Goal: Task Accomplishment & Management: Manage account settings

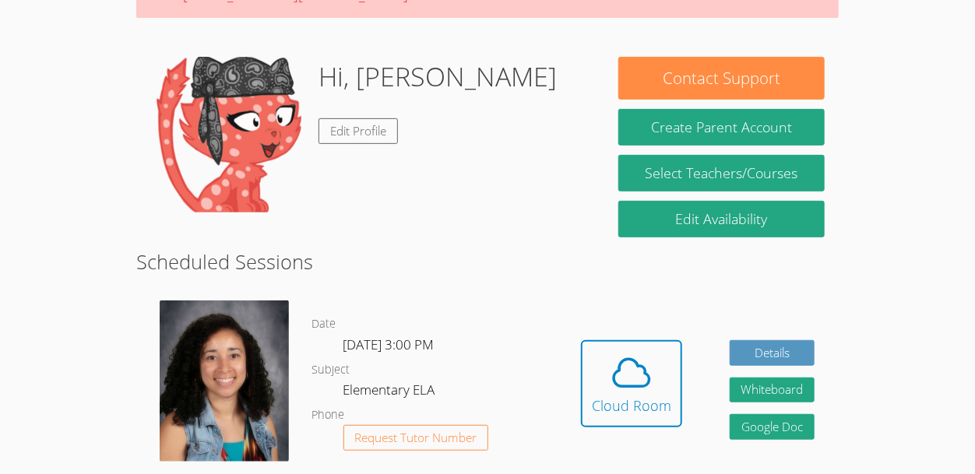
scroll to position [197, 0]
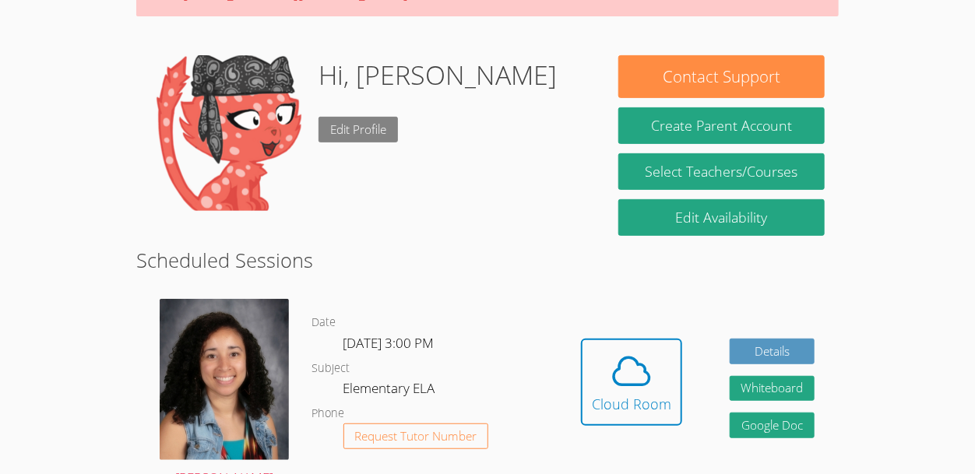
click at [358, 130] on link "Edit Profile" at bounding box center [358, 130] width 79 height 26
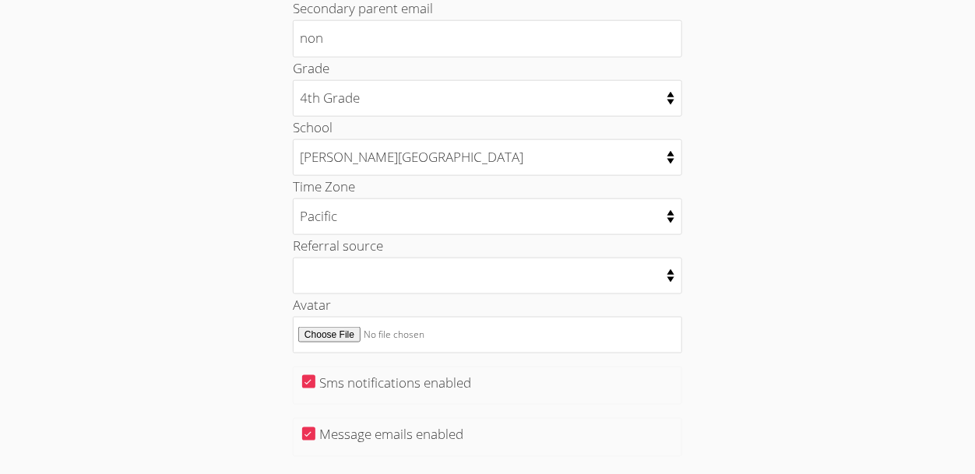
scroll to position [838, 0]
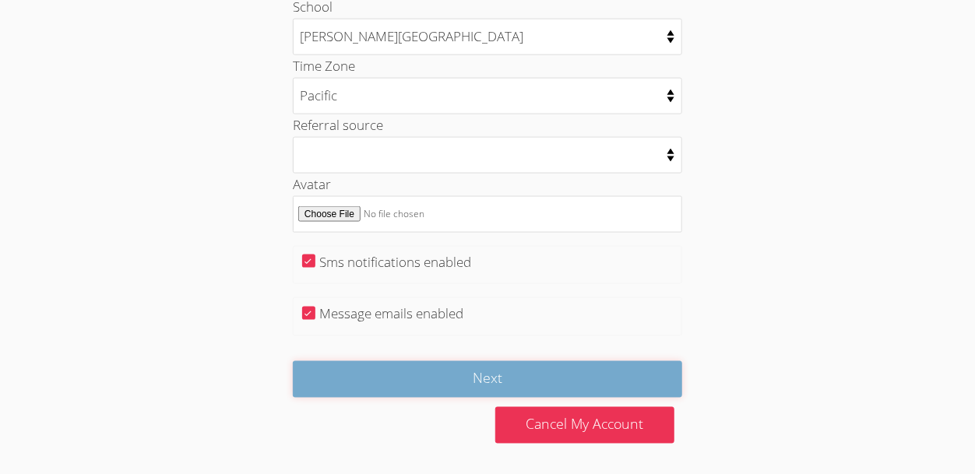
click at [389, 369] on input "Next" at bounding box center [488, 380] width 390 height 37
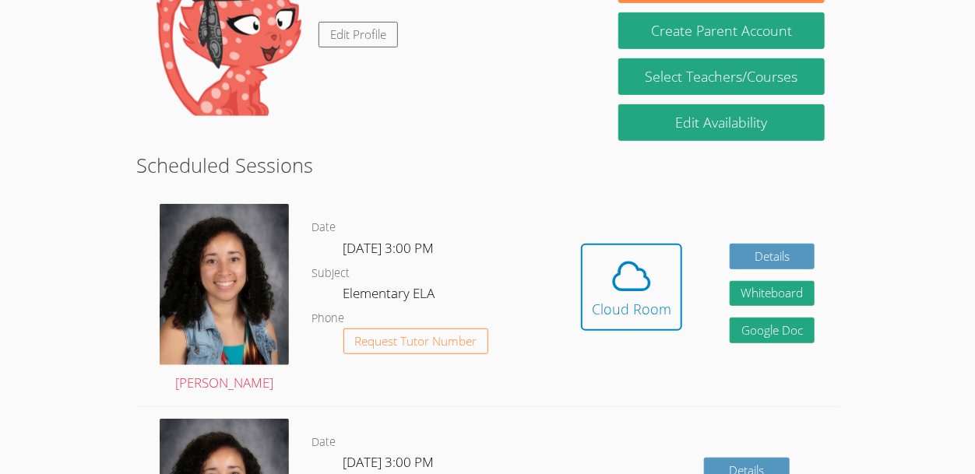
scroll to position [291, 0]
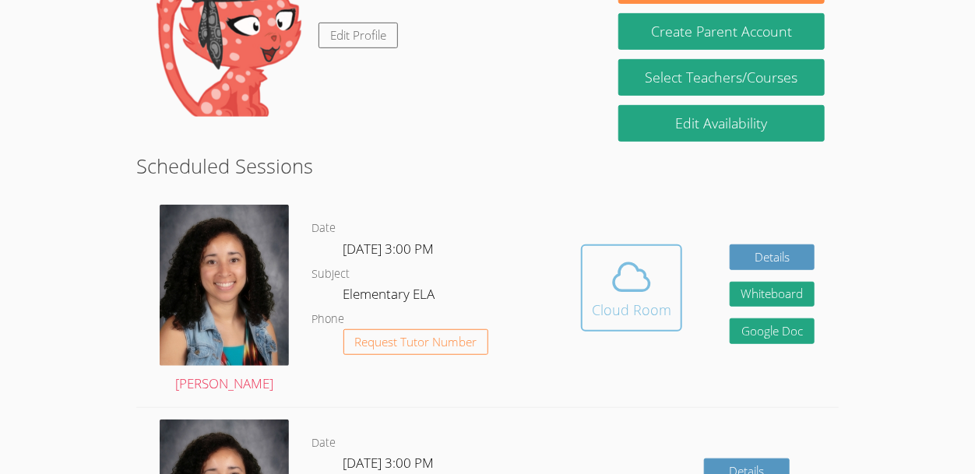
click at [629, 291] on icon at bounding box center [633, 277] width 36 height 27
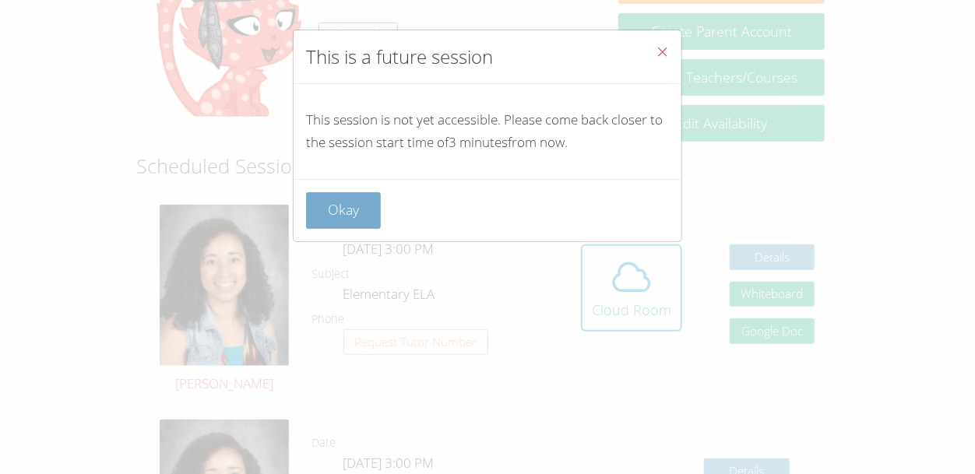
click at [340, 223] on button "Okay" at bounding box center [343, 210] width 75 height 37
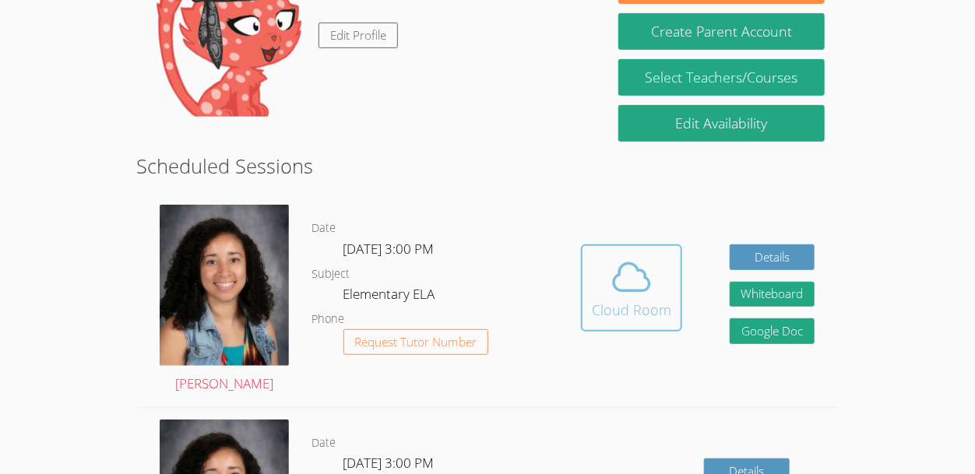
click at [617, 272] on icon at bounding box center [632, 278] width 44 height 44
